Goal: Use online tool/utility: Use online tool/utility

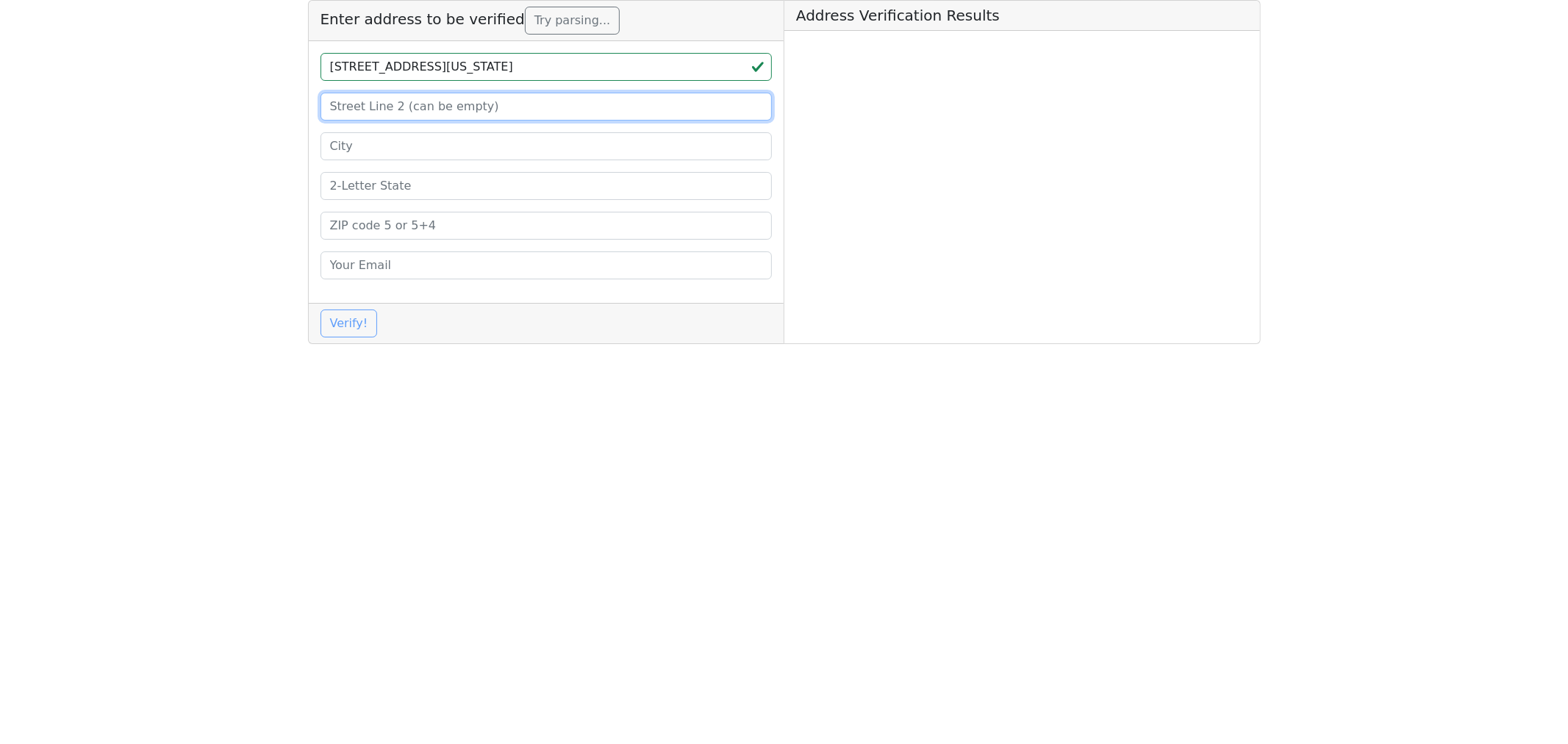
drag, startPoint x: 0, startPoint y: 0, endPoint x: 361, endPoint y: 111, distance: 377.7
click at [361, 111] on input at bounding box center [546, 106] width 452 height 28
paste input "SUITE 301"
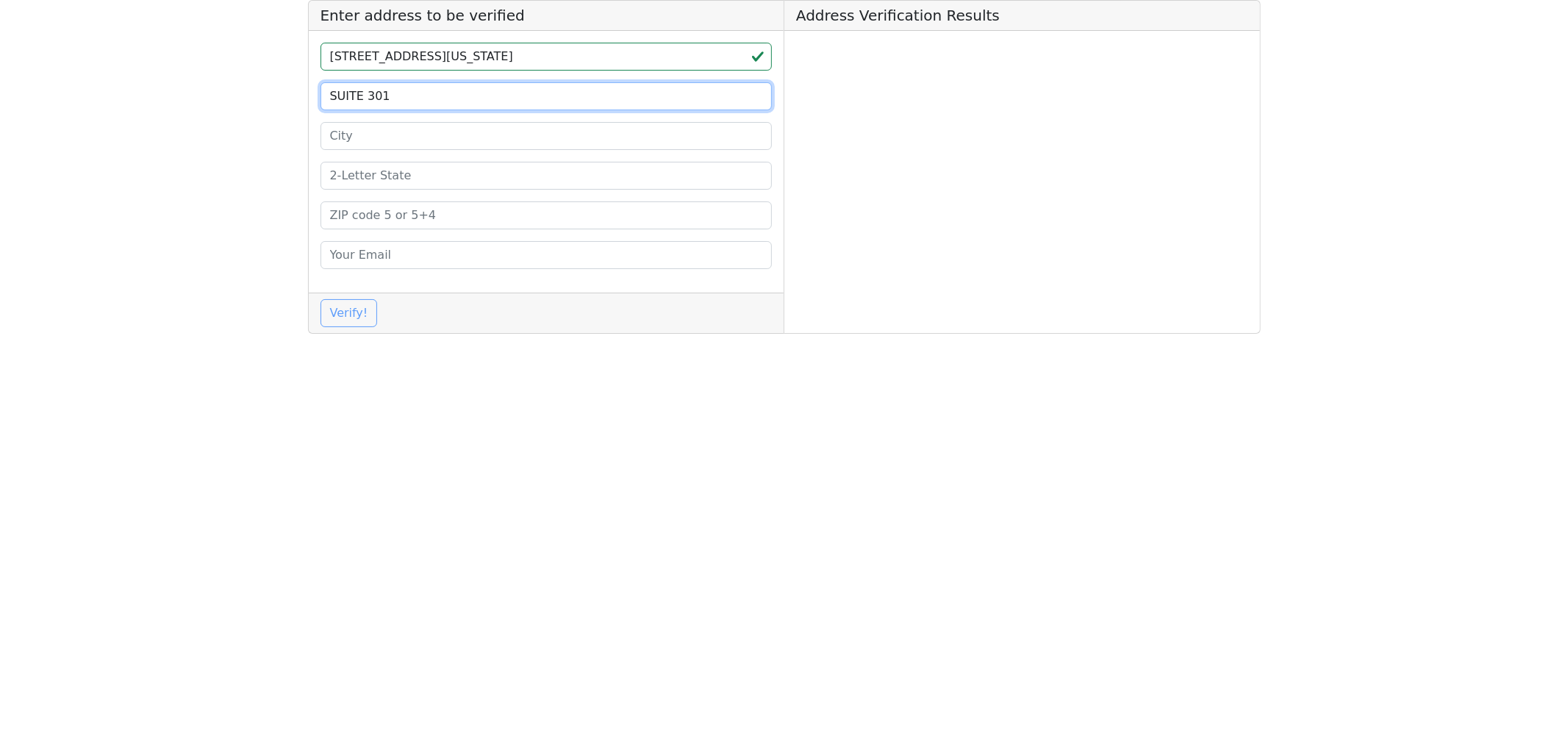
type input "SUITE 301"
click at [385, 138] on input at bounding box center [546, 135] width 452 height 28
paste input "[GEOGRAPHIC_DATA]"
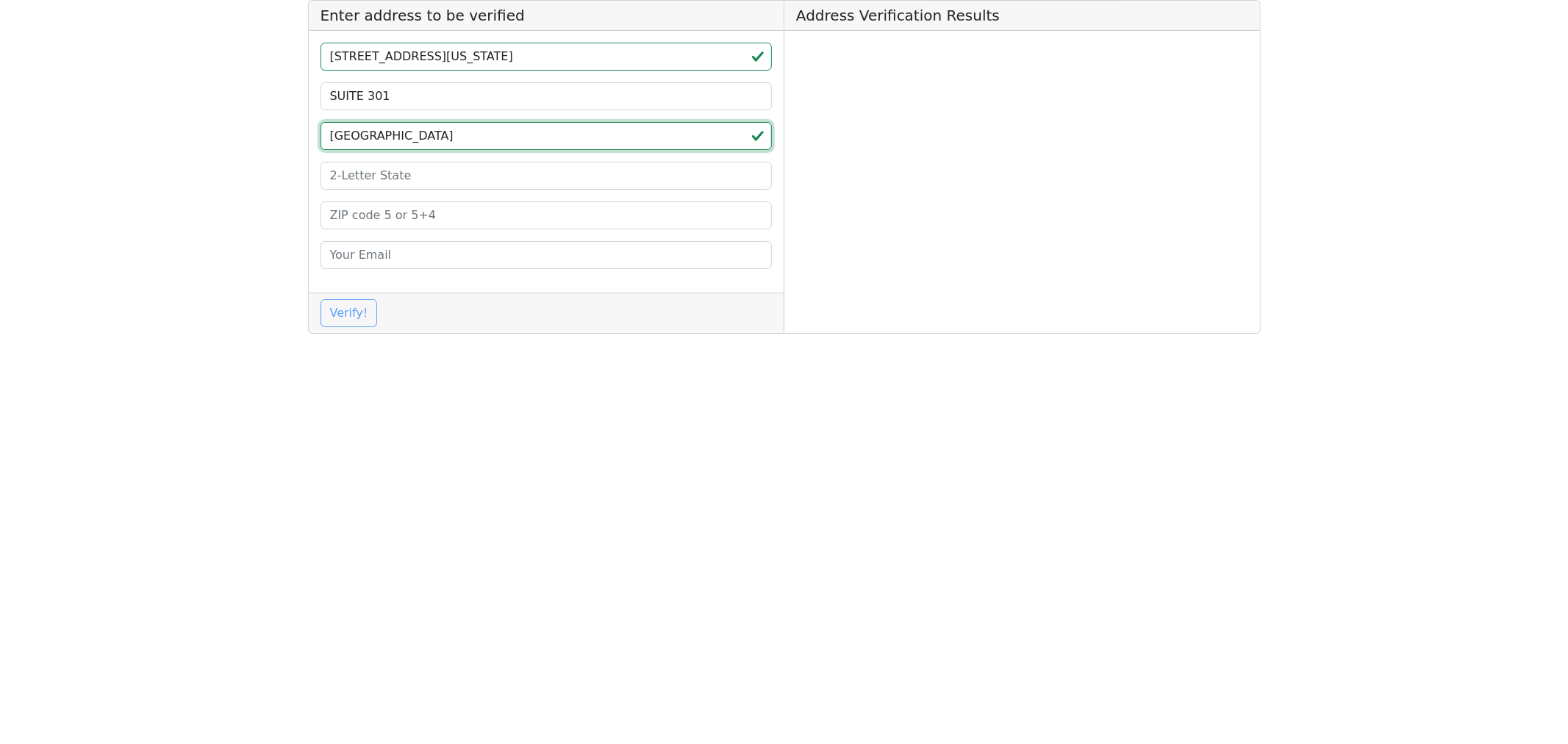
type input "[GEOGRAPHIC_DATA]"
click at [374, 216] on input at bounding box center [546, 215] width 452 height 28
paste input "46280"
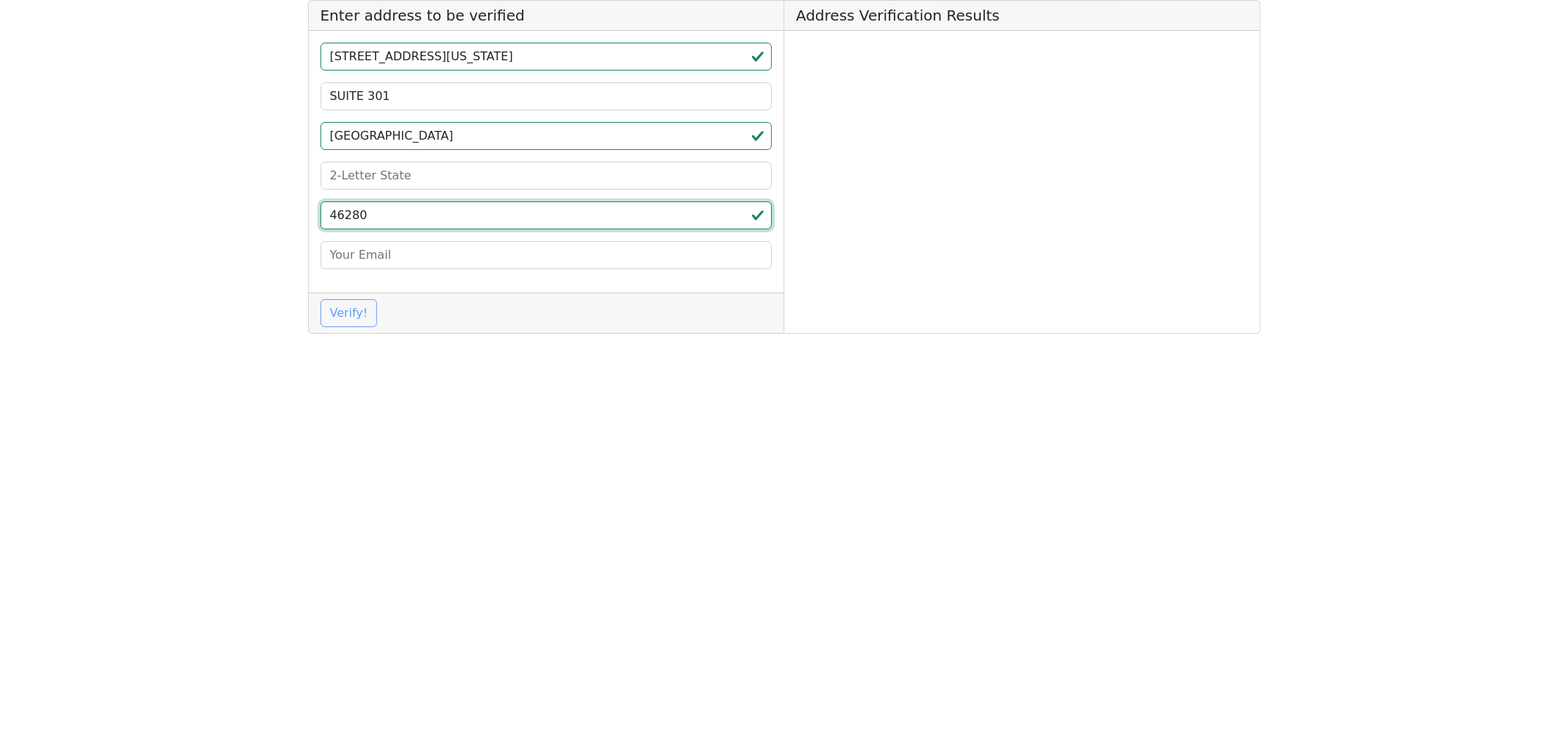
type input "46280"
click at [363, 183] on input at bounding box center [546, 175] width 452 height 28
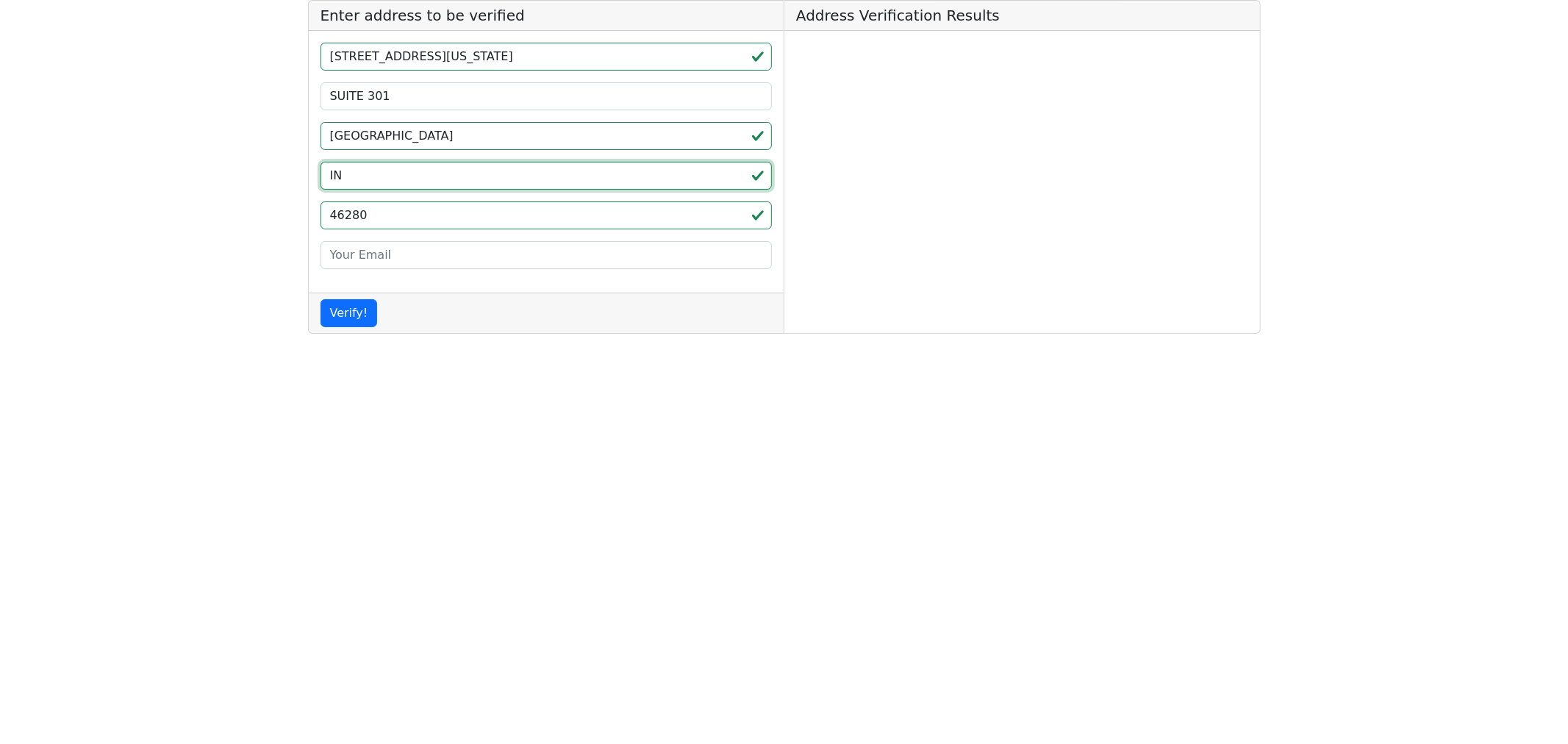
type input "IN"
click at [325, 321] on button "Verify!" at bounding box center [349, 313] width 57 height 28
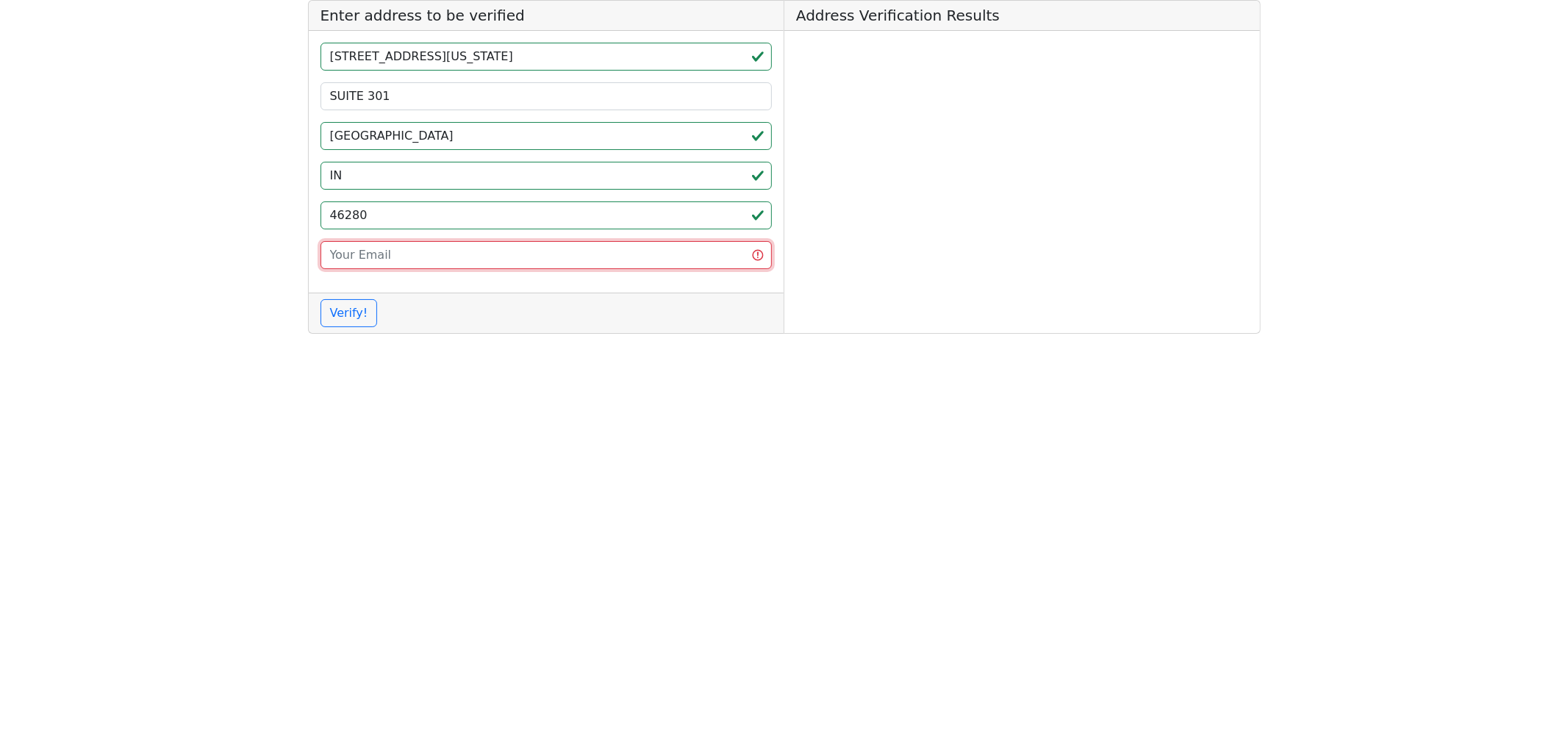
click at [376, 259] on input "email" at bounding box center [546, 255] width 452 height 28
type input "[EMAIL_ADDRESS][DOMAIN_NAME]"
click at [346, 303] on button "Verify!" at bounding box center [349, 313] width 57 height 28
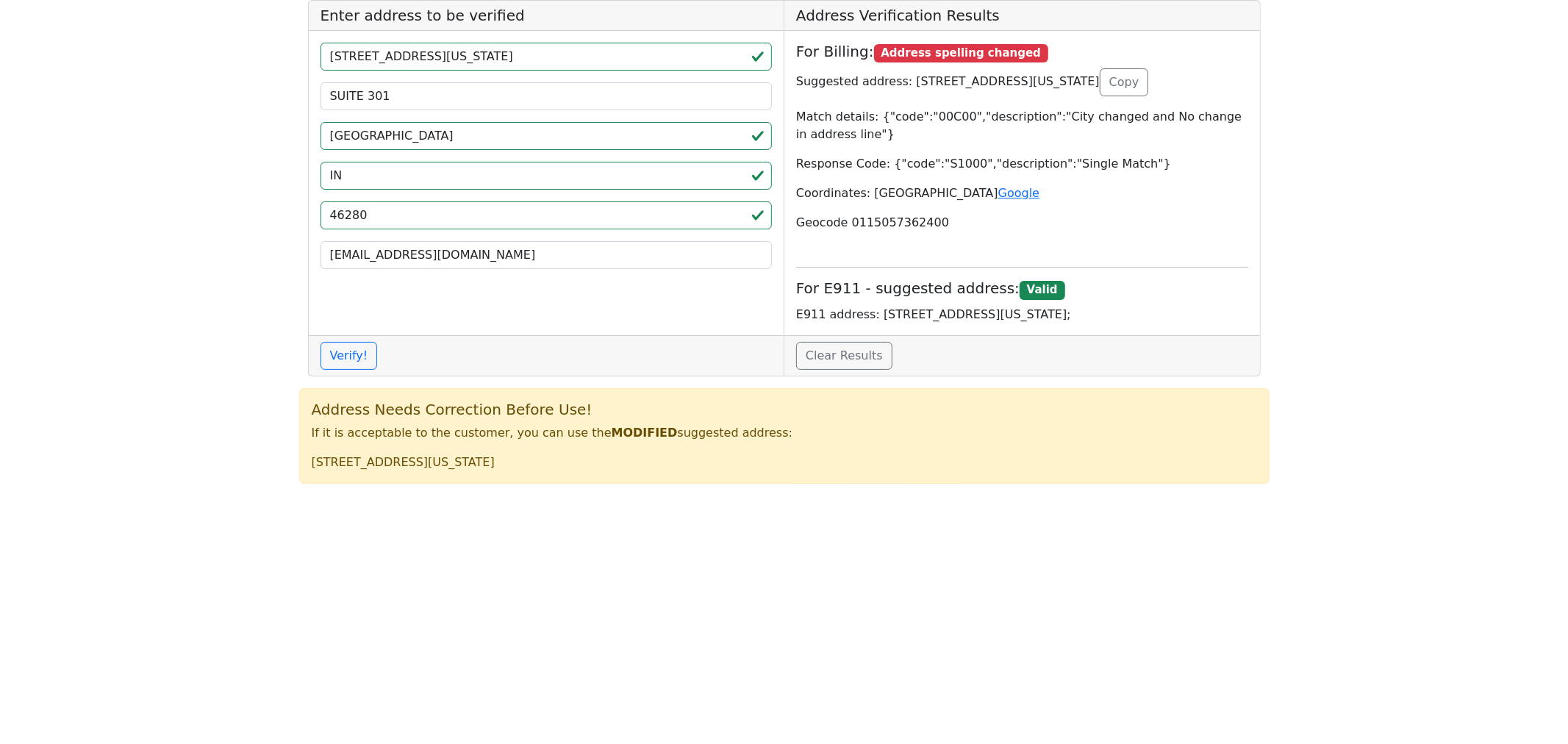
click at [604, 496] on html "Enter address to be verified [STREET_ADDRESS][US_STATE] [EMAIL_ADDRESS][DOMAIN_…" at bounding box center [784, 247] width 1568 height 496
drag, startPoint x: 593, startPoint y: 479, endPoint x: 290, endPoint y: 477, distance: 303.0
click at [290, 477] on app-root "Enter address to be verified [STREET_ADDRESS][US_STATE] [EMAIL_ADDRESS][DOMAIN_…" at bounding box center [784, 247] width 1568 height 496
copy p "[STREET_ADDRESS][US_STATE]"
click at [208, 412] on app-root "Enter address to be verified [STREET_ADDRESS][US_STATE] [EMAIL_ADDRESS][DOMAIN_…" at bounding box center [784, 247] width 1568 height 496
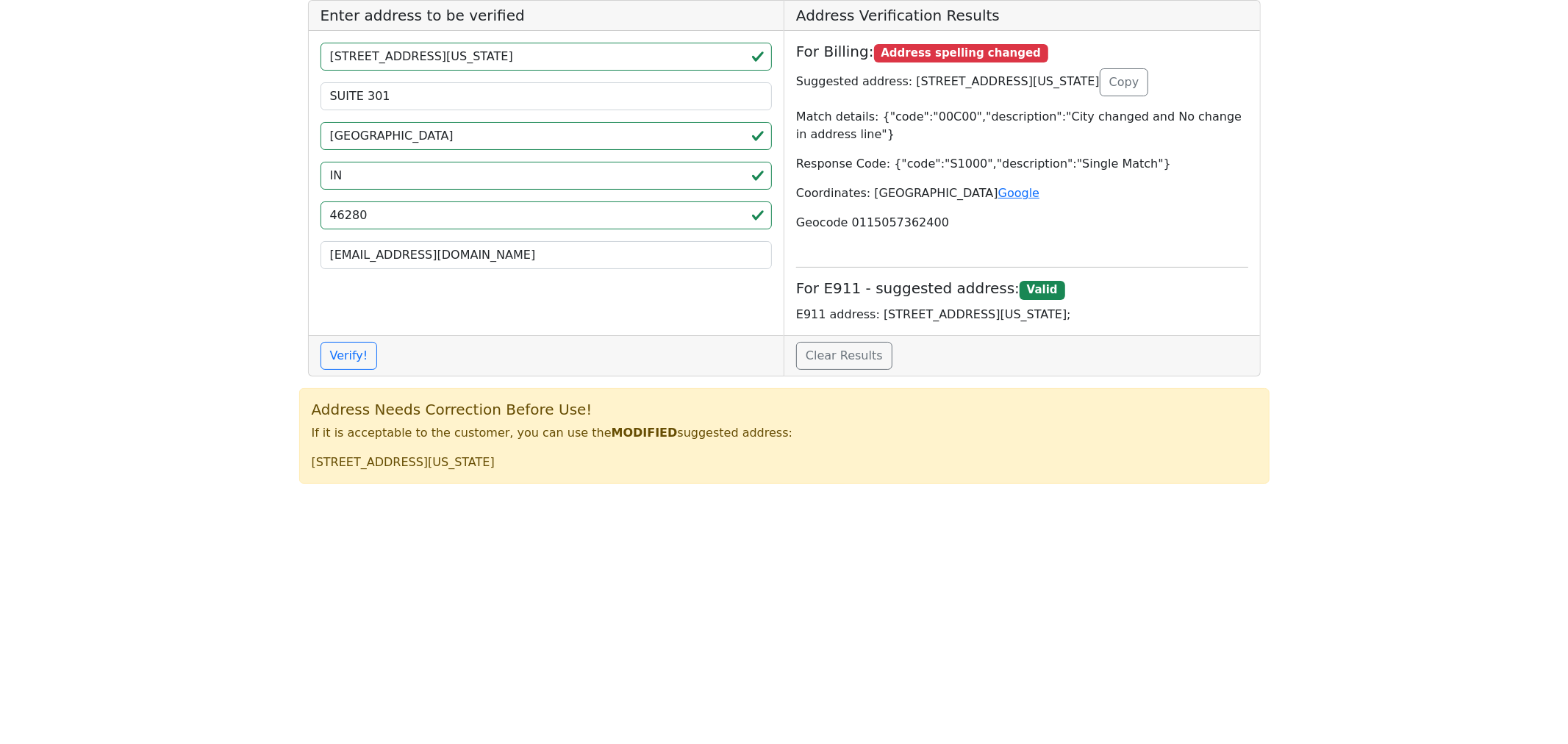
click at [750, 496] on html "Enter address to be verified [STREET_ADDRESS][US_STATE] [EMAIL_ADDRESS][DOMAIN_…" at bounding box center [784, 247] width 1568 height 496
click at [588, 496] on html "Enter address to be verified [STREET_ADDRESS][US_STATE] [EMAIL_ADDRESS][DOMAIN_…" at bounding box center [784, 247] width 1568 height 496
